Goal: Information Seeking & Learning: Learn about a topic

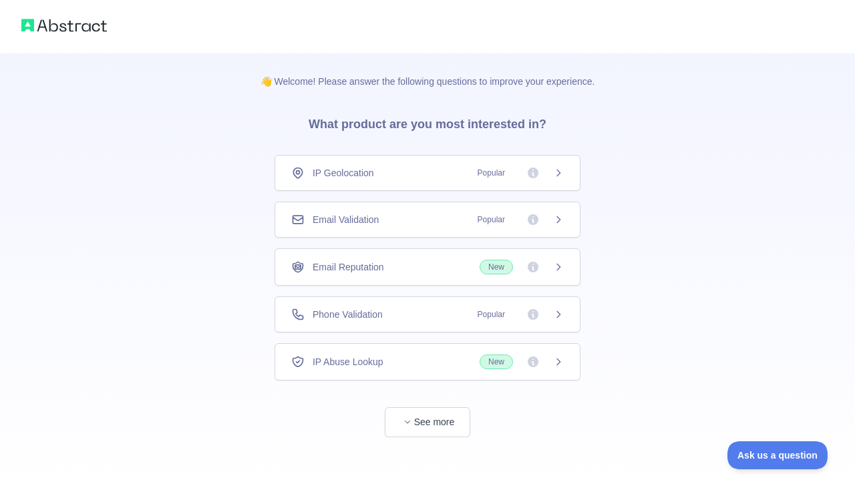
click at [524, 171] on span "Popular" at bounding box center [517, 172] width 94 height 13
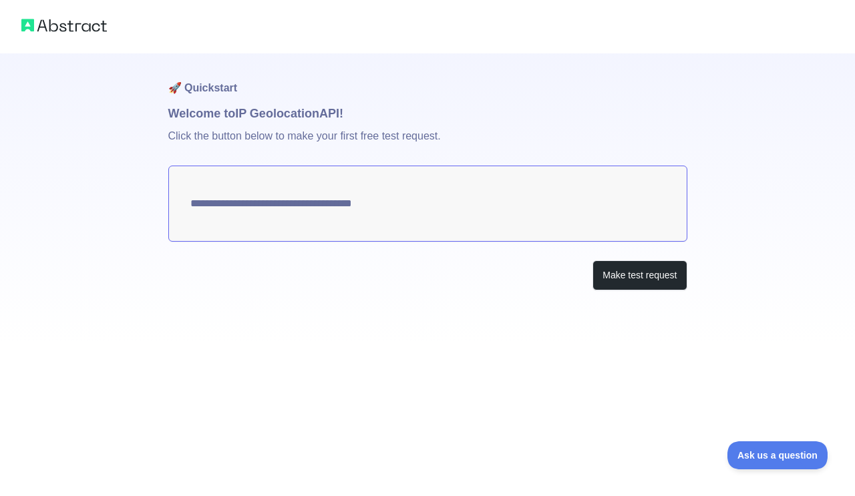
type textarea "**********"
click at [754, 453] on span "Ask us a question" at bounding box center [771, 453] width 100 height 9
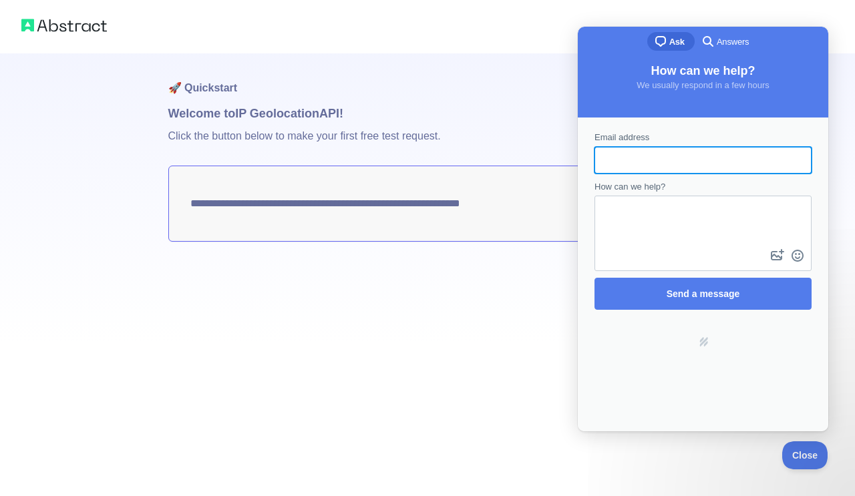
click at [509, 353] on div "**********" at bounding box center [427, 248] width 855 height 496
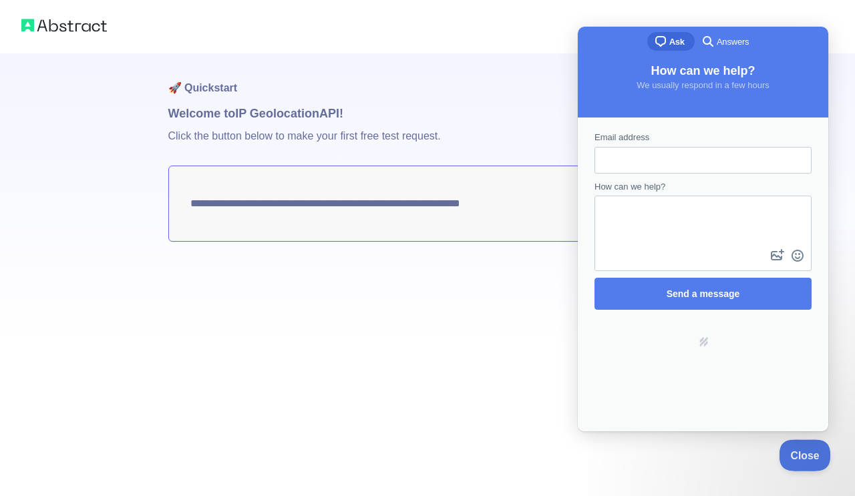
click at [791, 453] on span "Close" at bounding box center [801, 453] width 45 height 9
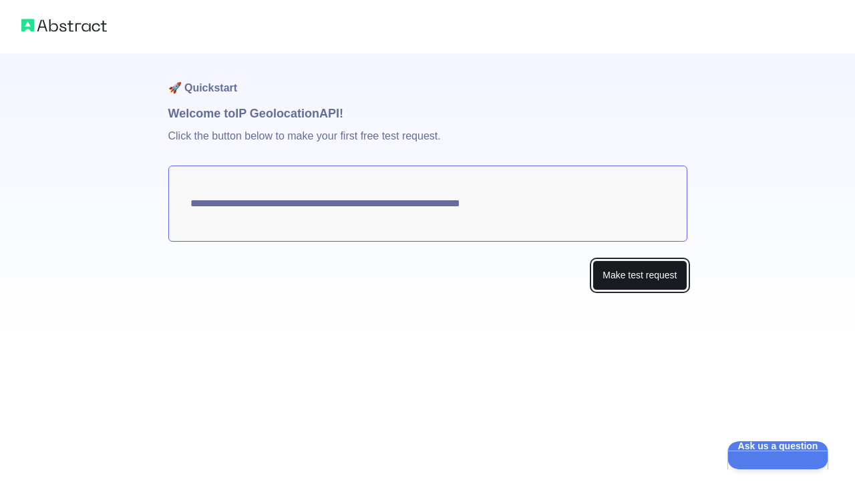
click at [632, 274] on button "Make test request" at bounding box center [639, 275] width 94 height 30
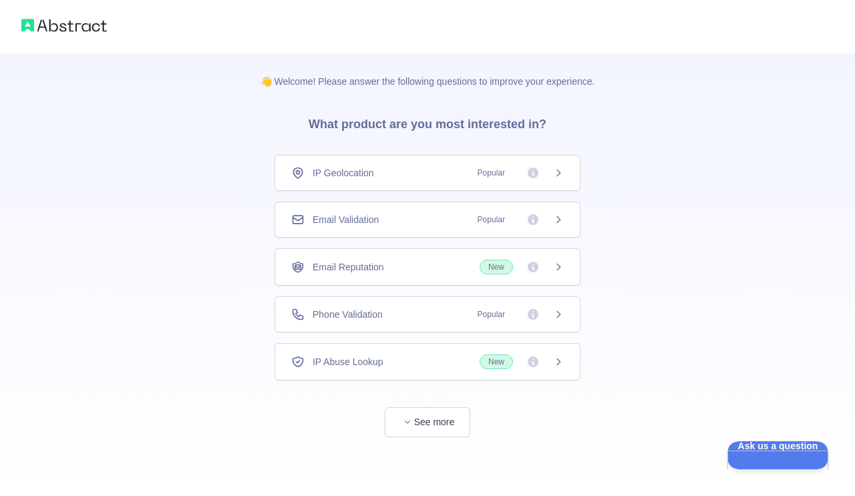
click at [322, 171] on span "IP Geolocation" at bounding box center [343, 172] width 61 height 13
click at [532, 319] on icon at bounding box center [533, 314] width 11 height 11
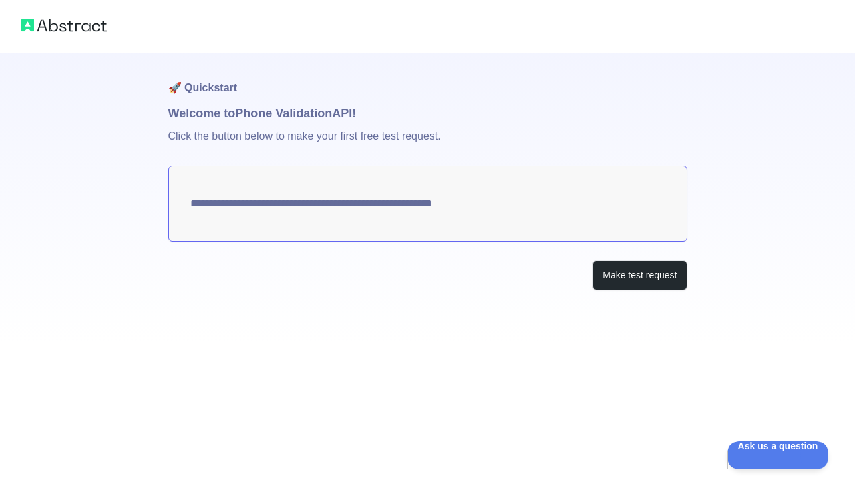
click at [523, 205] on textarea "**********" at bounding box center [427, 204] width 519 height 76
drag, startPoint x: 514, startPoint y: 199, endPoint x: 462, endPoint y: 197, distance: 52.1
click at [462, 197] on textarea "**********" at bounding box center [427, 204] width 519 height 76
click at [628, 284] on button "Make test request" at bounding box center [639, 275] width 94 height 30
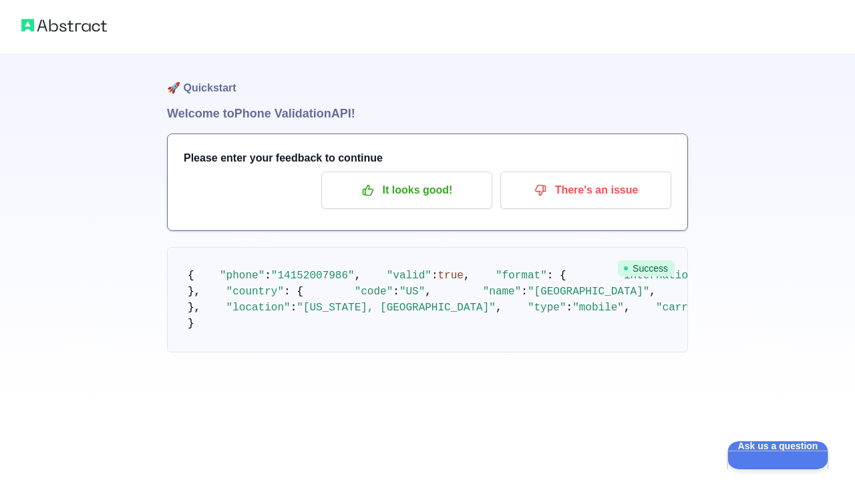
click at [344, 282] on span ""14152007986"" at bounding box center [312, 276] width 83 height 12
drag, startPoint x: 344, startPoint y: 287, endPoint x: 317, endPoint y: 325, distance: 47.1
click at [319, 323] on pre "{ "phone" : "14152007986" , "valid" : true , "format" : { "international" : "+1…" at bounding box center [427, 300] width 521 height 106
click at [503, 349] on pre "{ "phone" : "14152007986" , "valid" : true , "format" : { "international" : "+1…" at bounding box center [427, 300] width 521 height 106
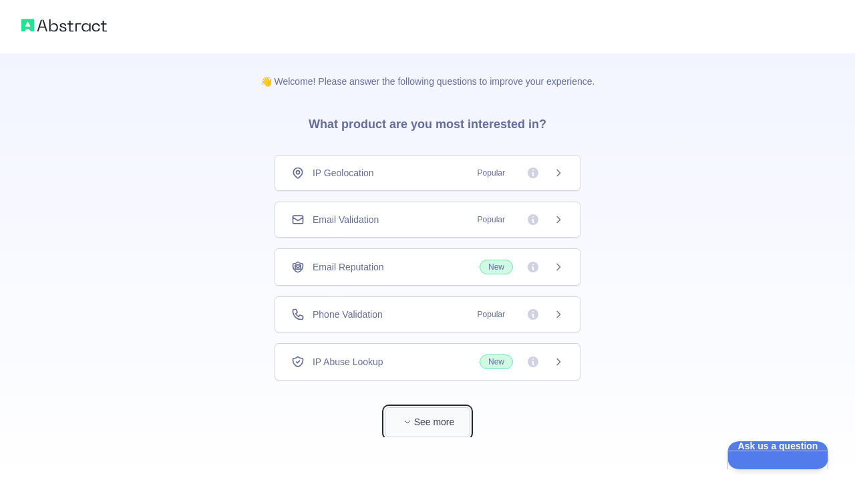
click at [411, 418] on span "button" at bounding box center [407, 421] width 13 height 13
click at [411, 418] on div "Holidays Data" at bounding box center [428, 409] width 306 height 36
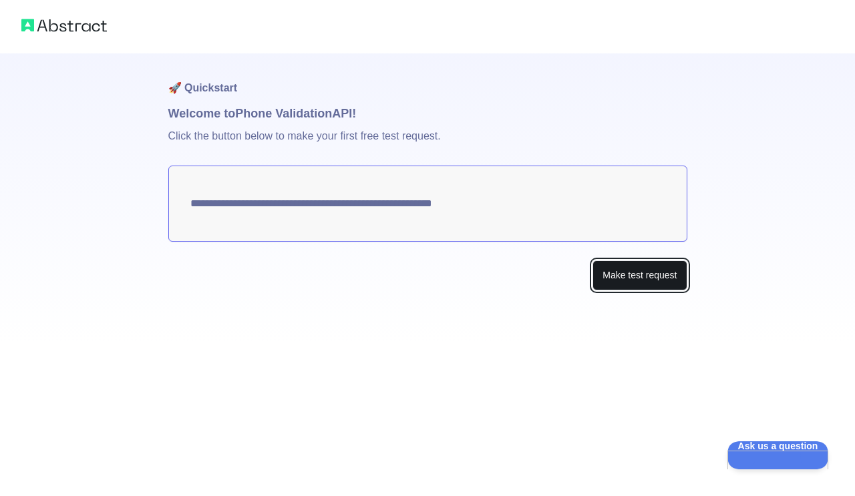
click at [632, 279] on button "Make test request" at bounding box center [639, 275] width 94 height 30
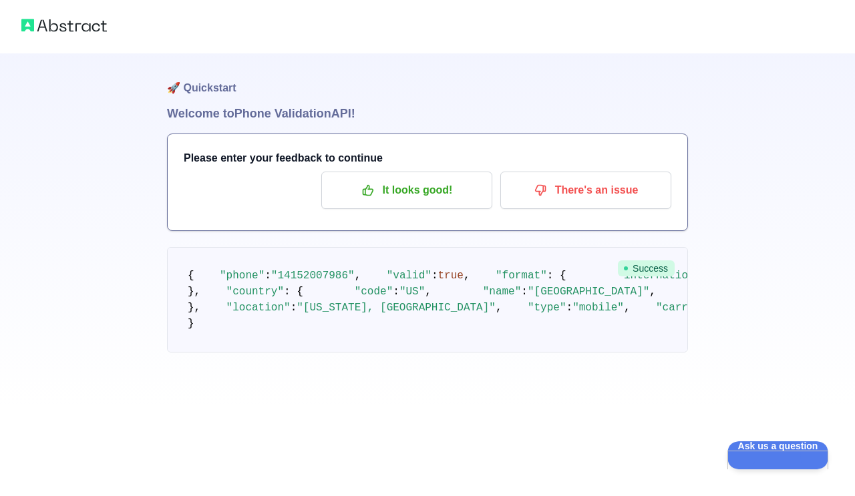
click at [642, 268] on span "Success" at bounding box center [646, 268] width 57 height 16
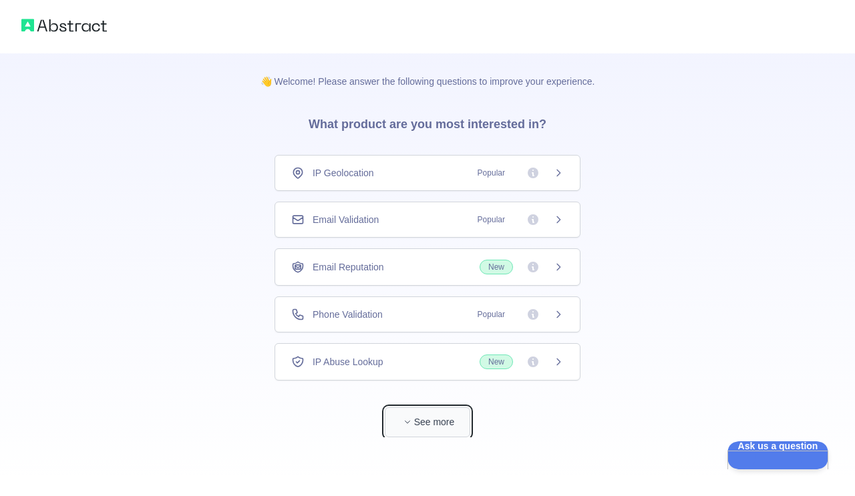
click at [419, 417] on button "See more" at bounding box center [427, 422] width 85 height 30
click at [422, 268] on div "Email Reputation New" at bounding box center [427, 267] width 272 height 15
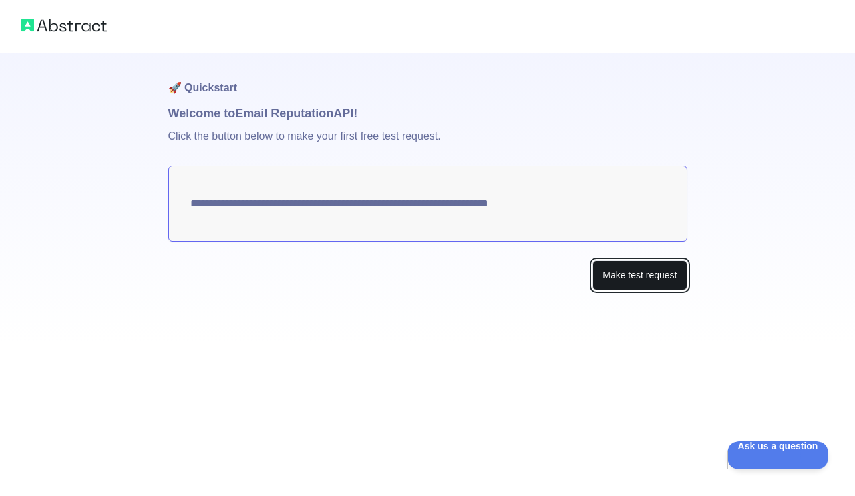
click at [640, 276] on button "Make test request" at bounding box center [639, 275] width 94 height 30
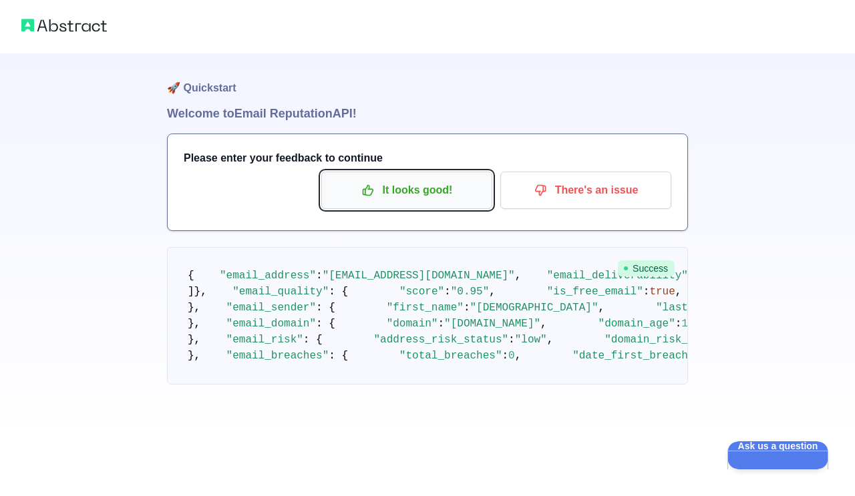
click at [374, 191] on icon "button" at bounding box center [367, 190] width 13 height 13
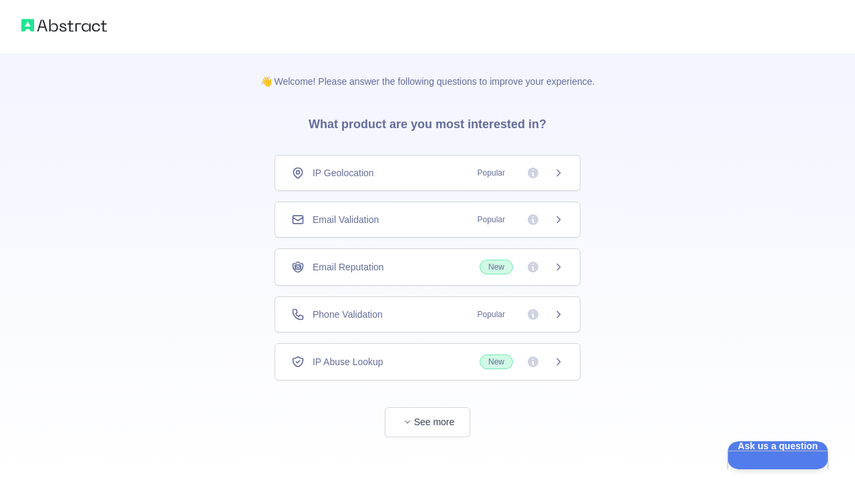
click at [68, 29] on img at bounding box center [63, 25] width 85 height 19
click at [411, 424] on span "button" at bounding box center [407, 421] width 13 height 13
click at [560, 316] on icon at bounding box center [558, 314] width 11 height 11
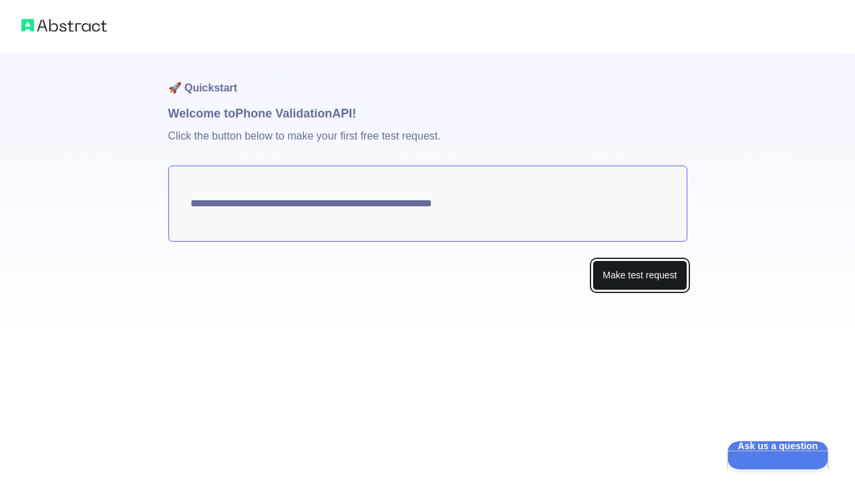
click at [632, 279] on button "Make test request" at bounding box center [639, 275] width 94 height 30
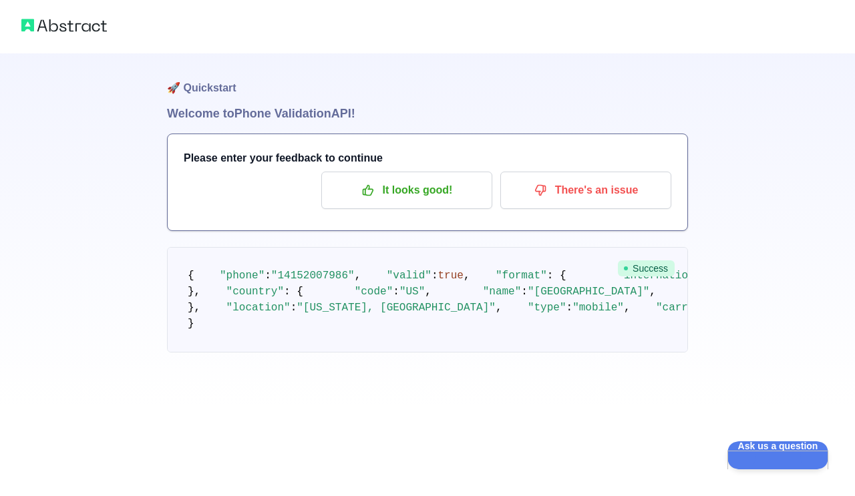
scroll to position [102, 0]
click at [387, 179] on p "It looks good!" at bounding box center [406, 190] width 151 height 23
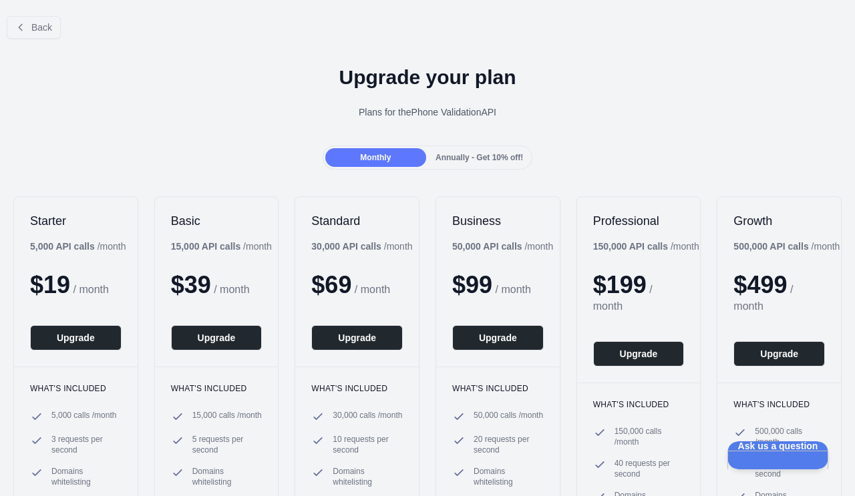
click at [77, 256] on div "Starter 5,000 API calls / month $ 19 / month Upgrade" at bounding box center [76, 282] width 124 height 170
click at [65, 345] on button "Upgrade" at bounding box center [76, 337] width 92 height 25
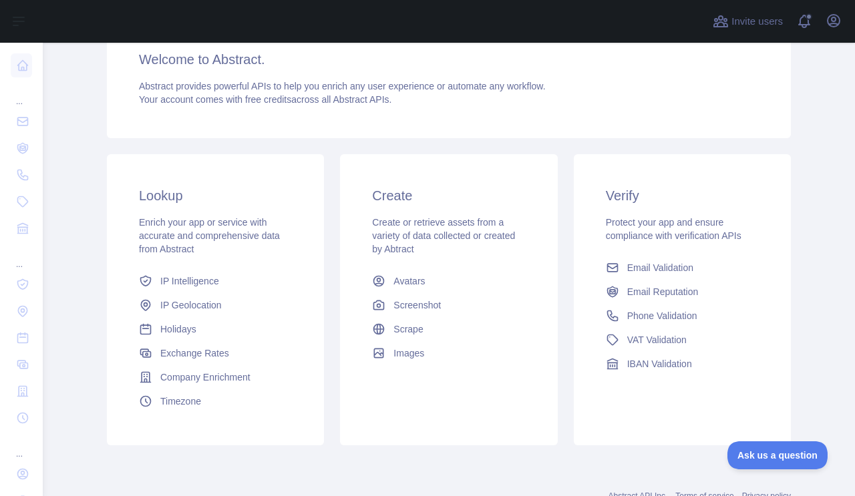
scroll to position [119, 0]
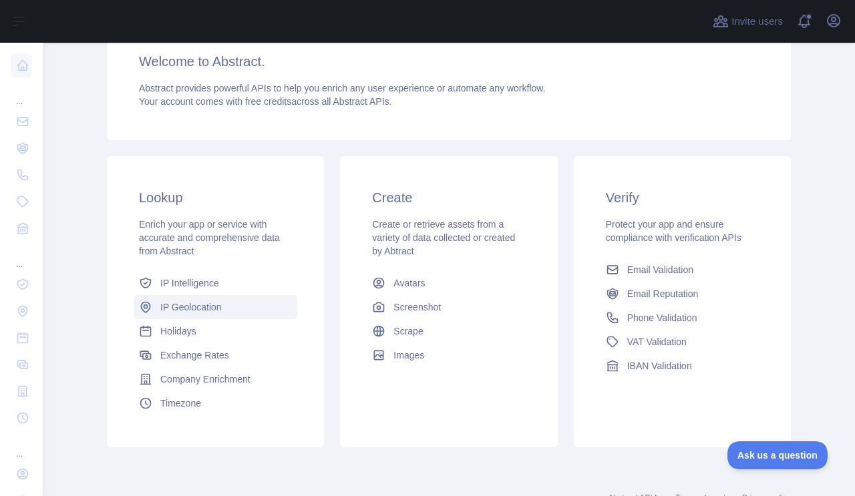
click at [199, 311] on span "IP Geolocation" at bounding box center [190, 307] width 61 height 13
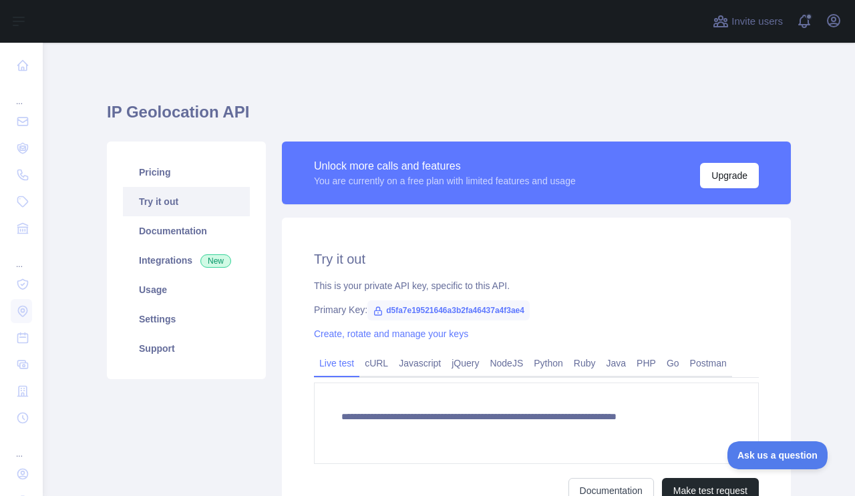
type textarea "**********"
click at [405, 309] on span "d5fa7e19521646a3b2fa46437a4f3ae4" at bounding box center [448, 311] width 162 height 20
click at [190, 254] on link "Integrations New" at bounding box center [186, 260] width 127 height 29
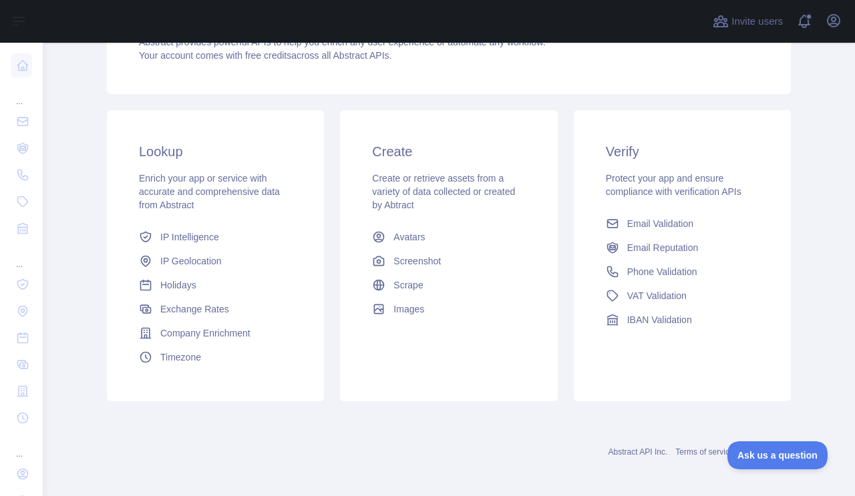
scroll to position [169, 0]
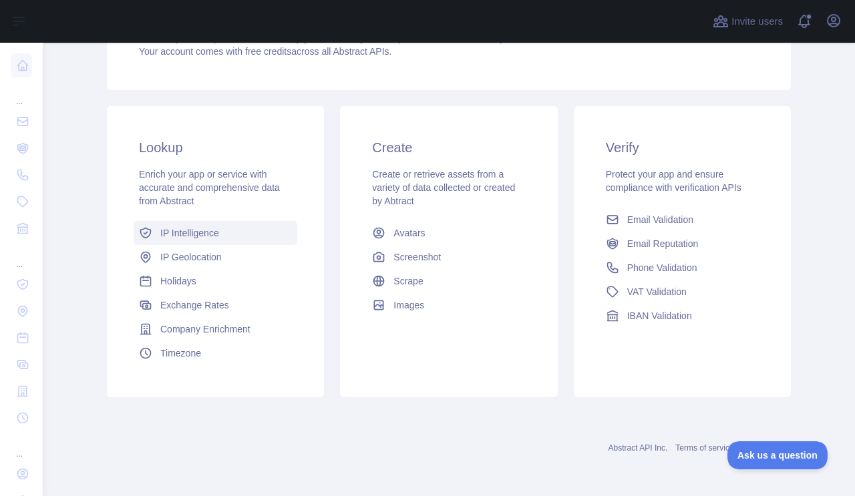
click at [209, 236] on span "IP Intelligence" at bounding box center [189, 232] width 59 height 13
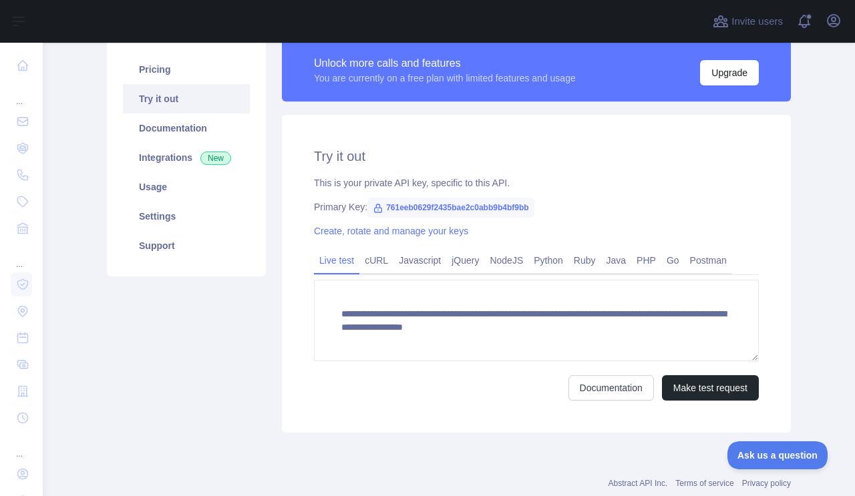
scroll to position [108, 0]
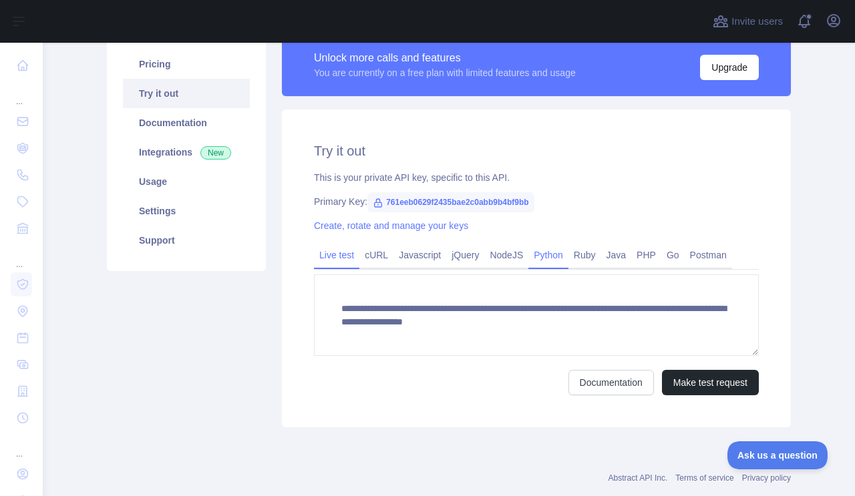
click at [566, 256] on link "Python" at bounding box center [548, 254] width 40 height 21
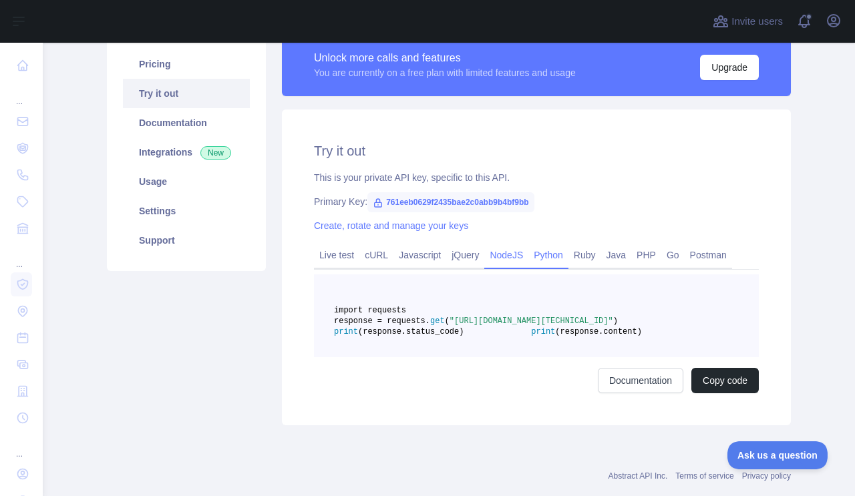
click at [518, 252] on link "NodeJS" at bounding box center [506, 254] width 44 height 21
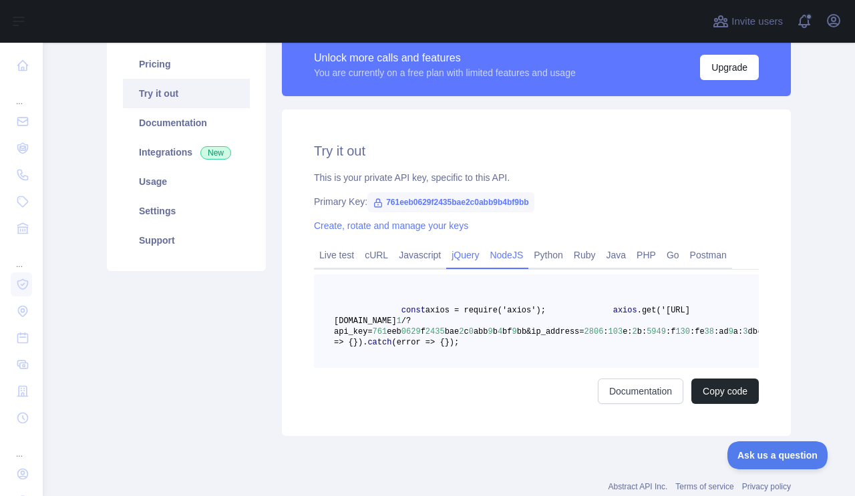
click at [472, 251] on link "jQuery" at bounding box center [465, 254] width 38 height 21
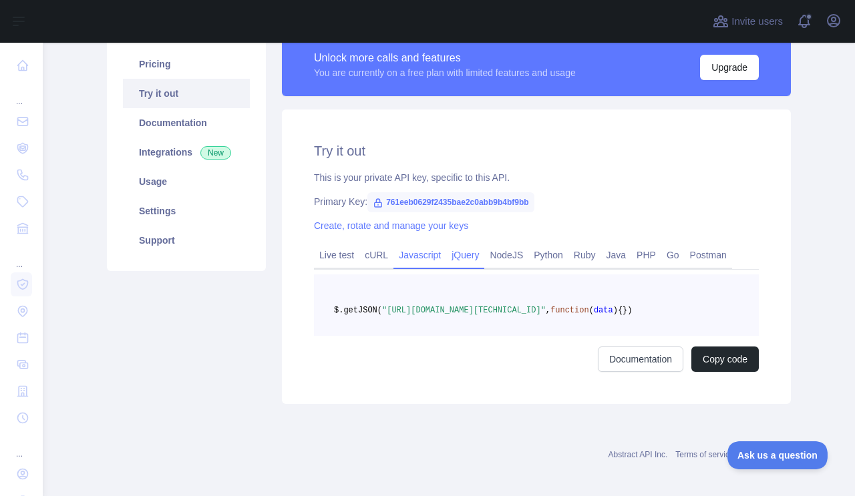
click at [430, 250] on link "Javascript" at bounding box center [419, 254] width 53 height 21
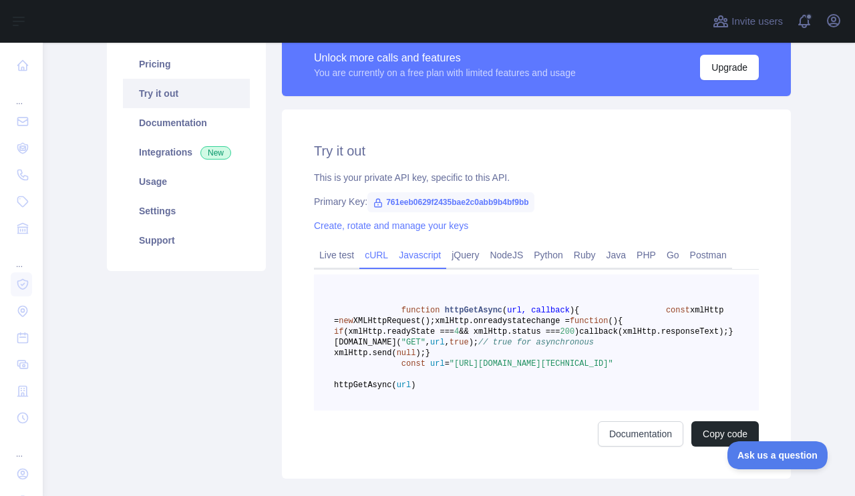
click at [380, 250] on link "cURL" at bounding box center [376, 254] width 34 height 21
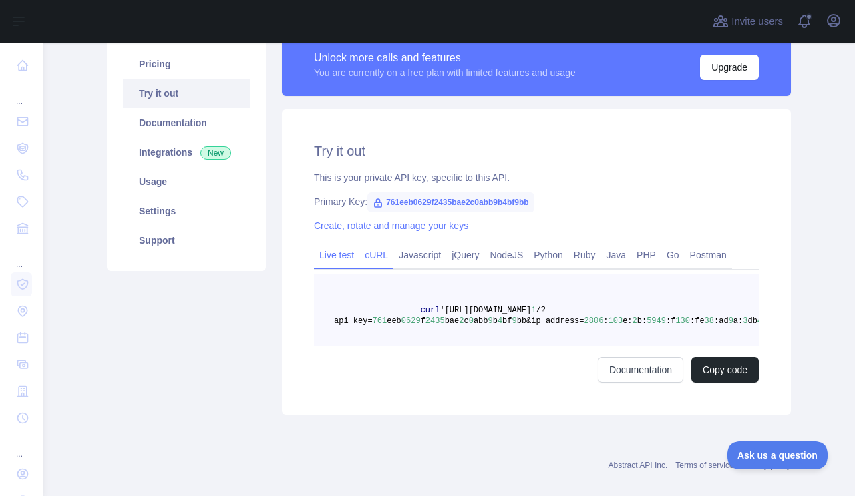
click at [343, 252] on link "Live test" at bounding box center [336, 254] width 45 height 21
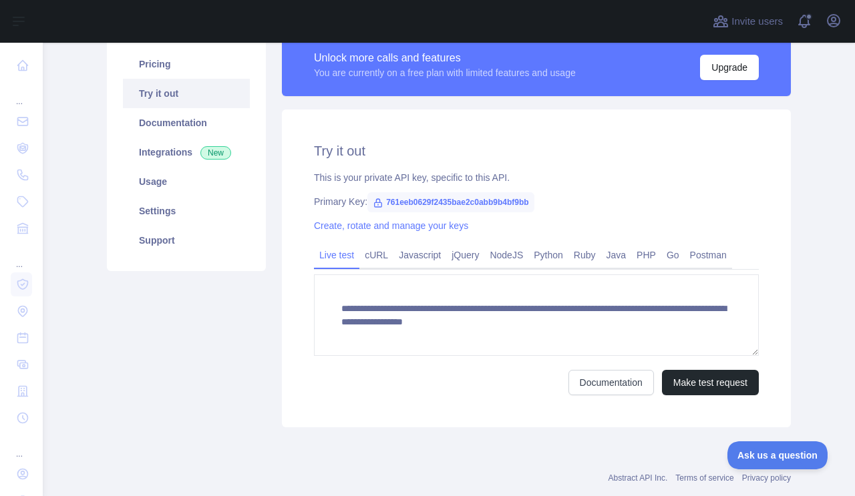
click at [449, 202] on span "761eeb0629f2435bae2c0abb9b4bf9bb" at bounding box center [450, 202] width 166 height 20
click at [377, 204] on icon at bounding box center [378, 203] width 11 height 11
click at [380, 204] on icon at bounding box center [378, 203] width 11 height 11
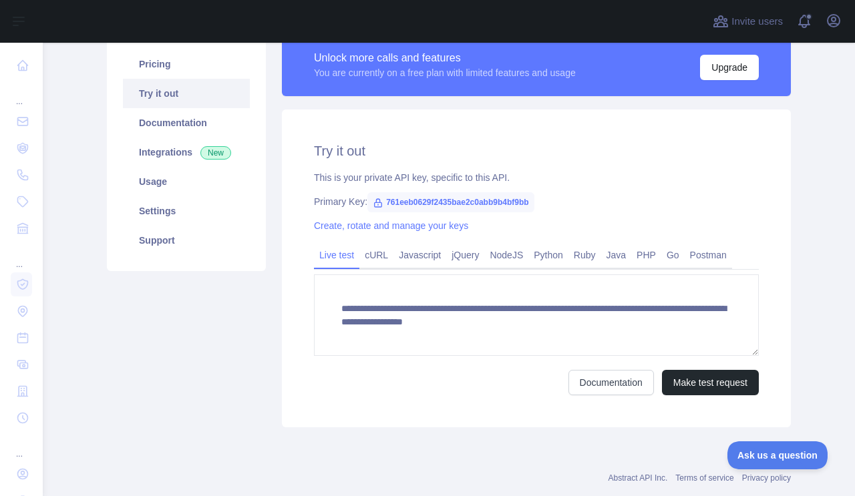
click at [404, 204] on span "761eeb0629f2435bae2c0abb9b4bf9bb" at bounding box center [450, 202] width 166 height 20
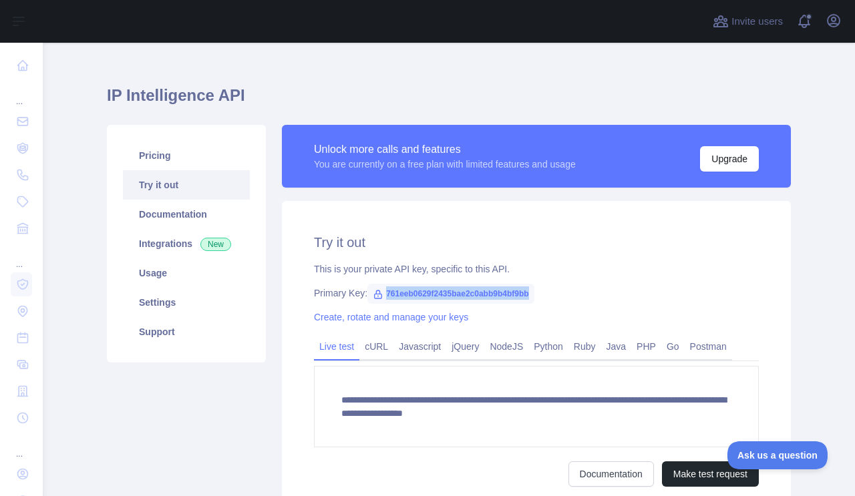
scroll to position [0, 0]
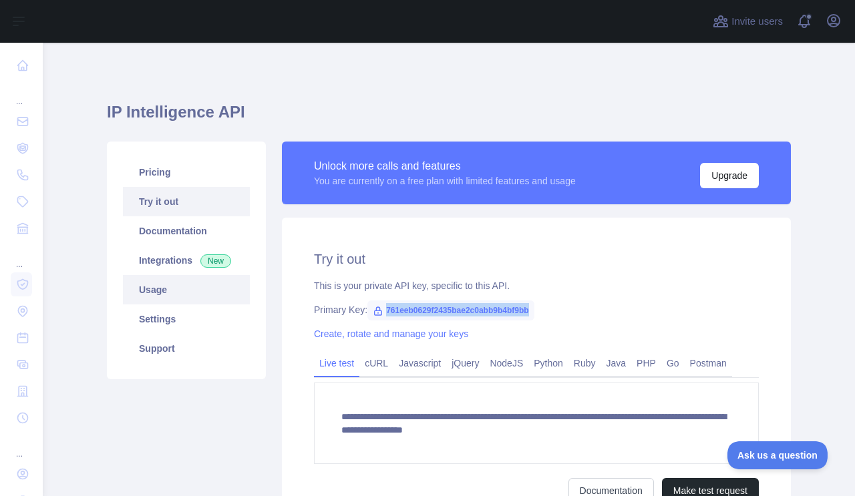
click at [169, 283] on link "Usage" at bounding box center [186, 289] width 127 height 29
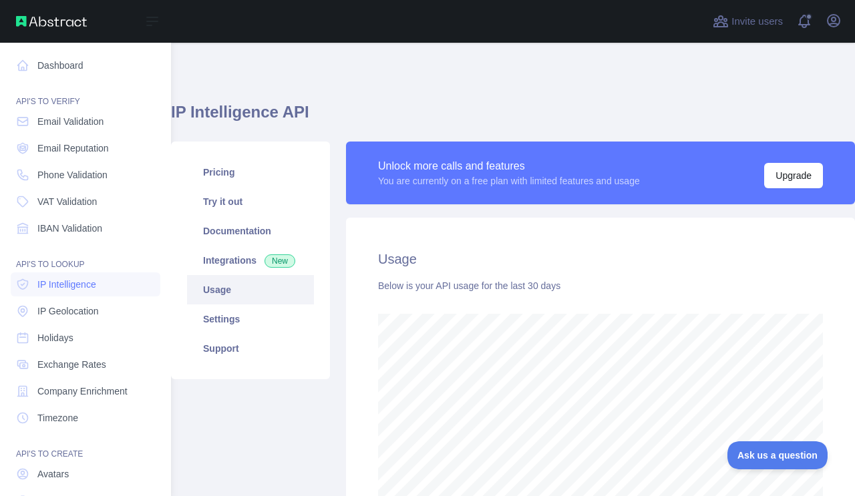
scroll to position [453, 812]
